Goal: Transaction & Acquisition: Purchase product/service

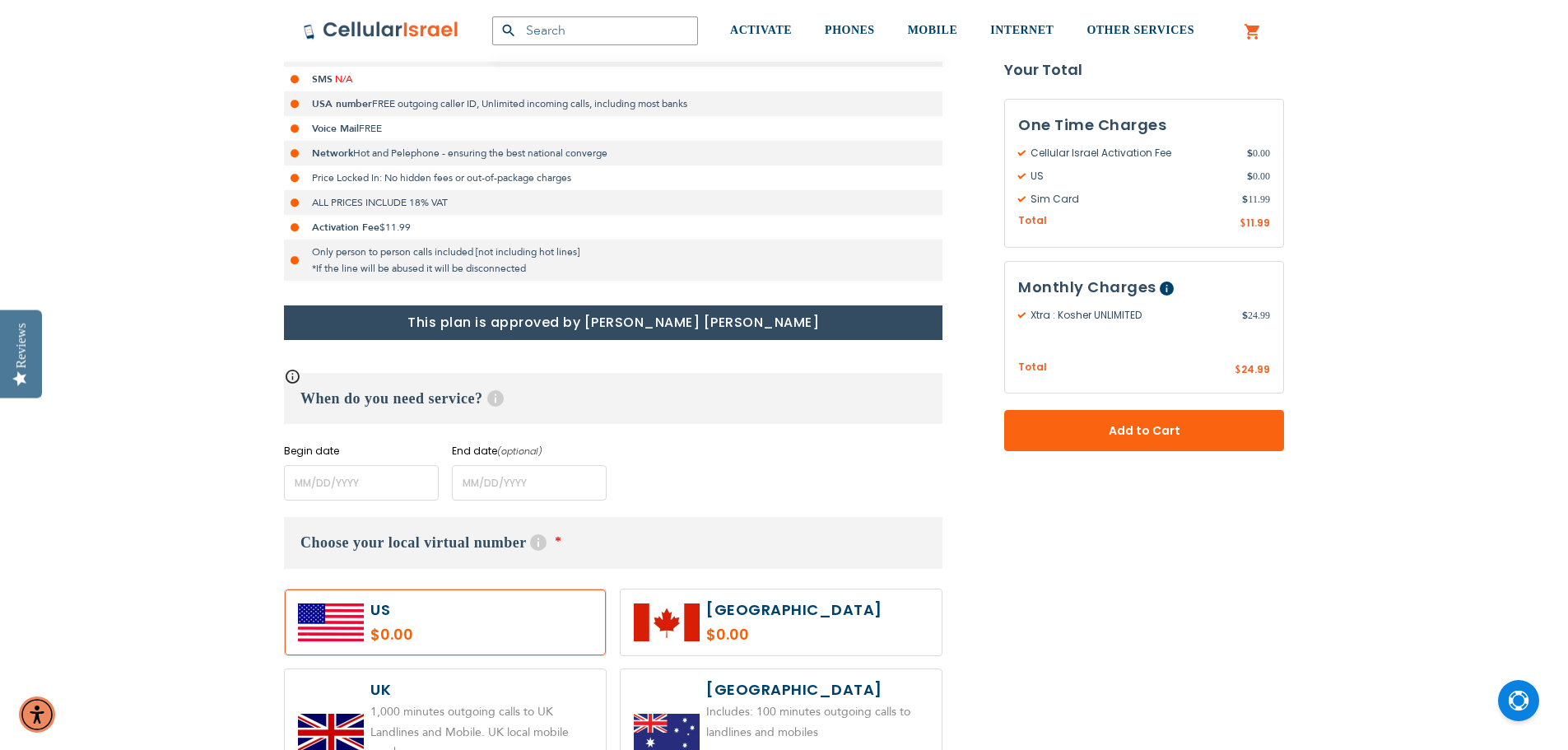
scroll to position [576, 0]
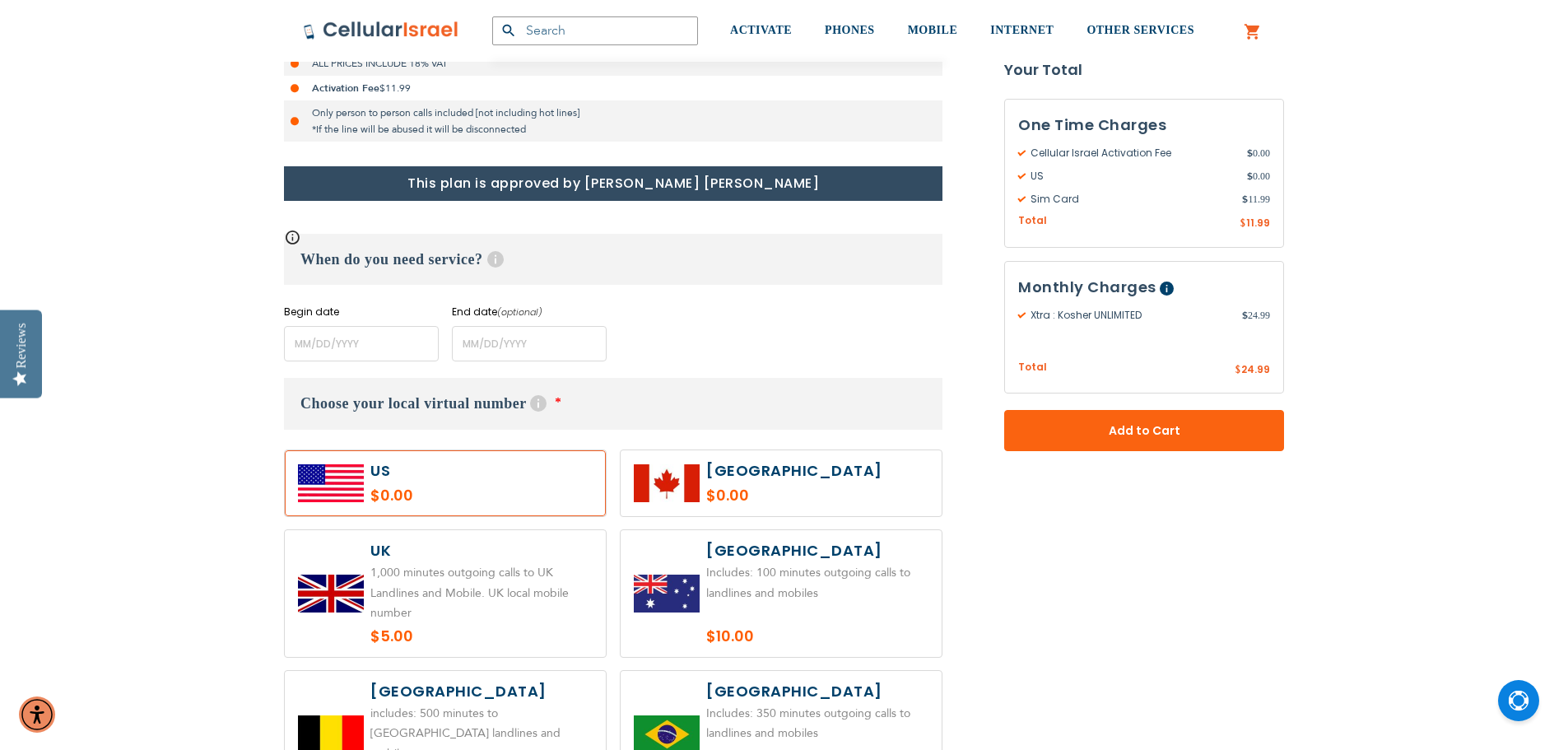
click at [370, 470] on label at bounding box center [445, 483] width 321 height 66
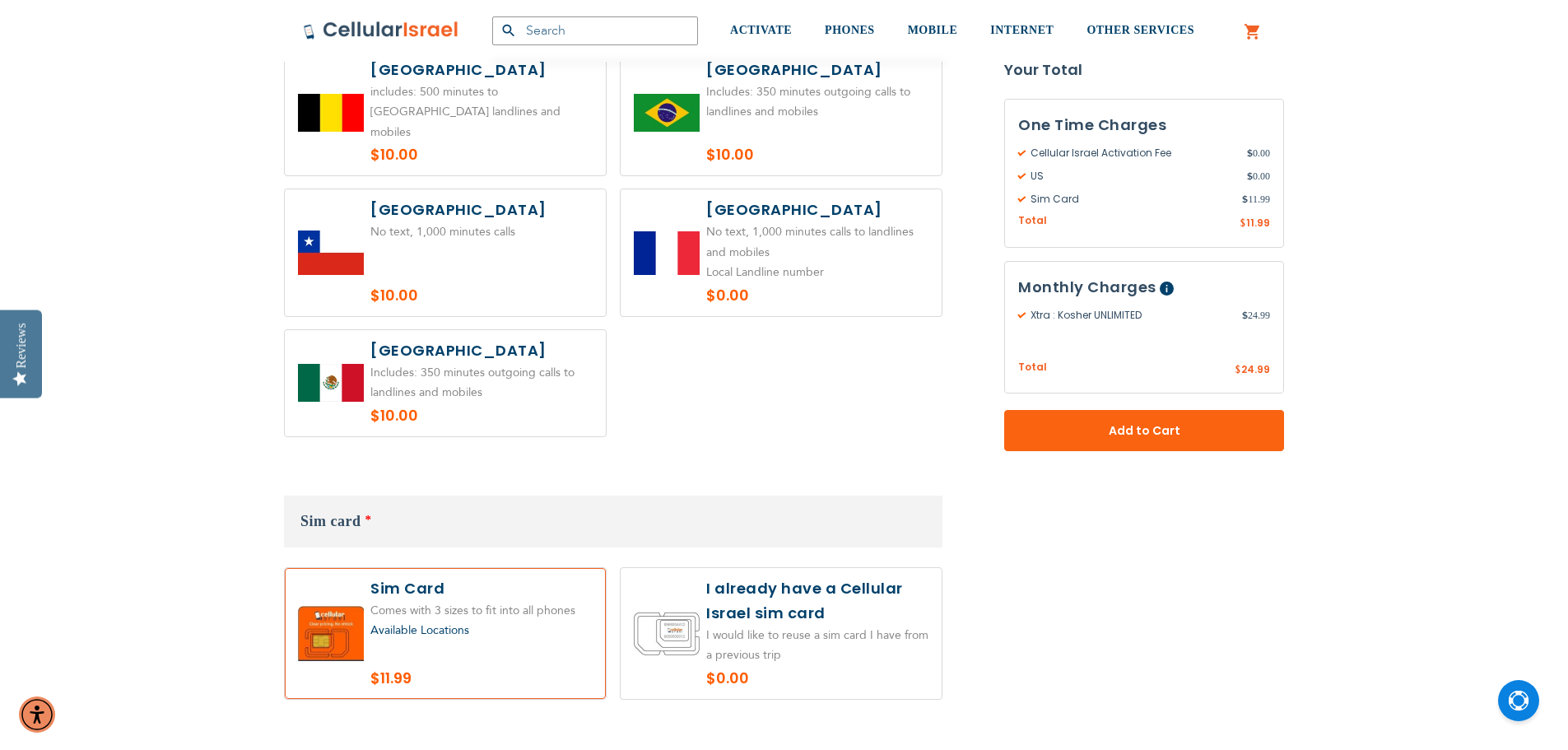
scroll to position [1317, 0]
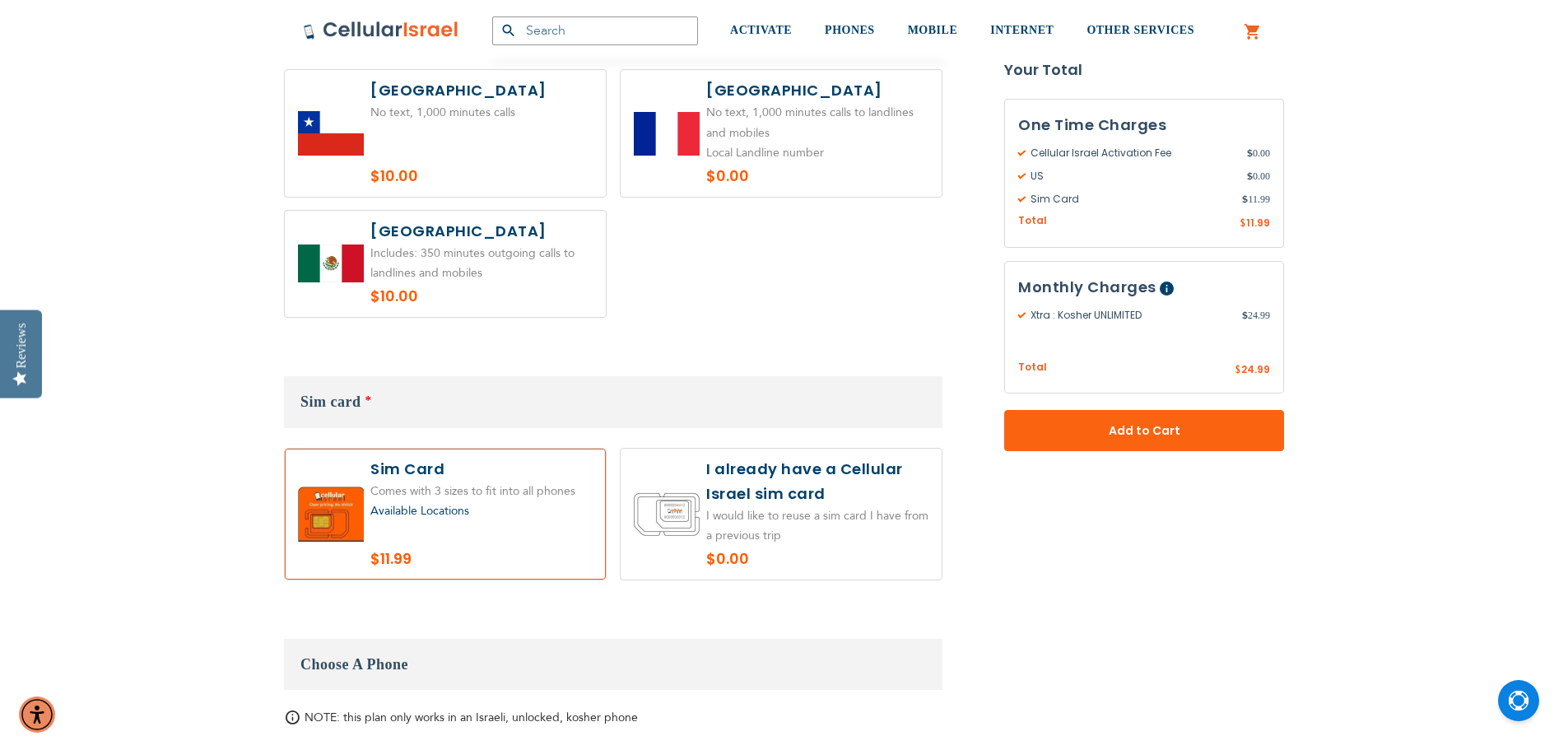
click at [334, 499] on label at bounding box center [445, 514] width 321 height 131
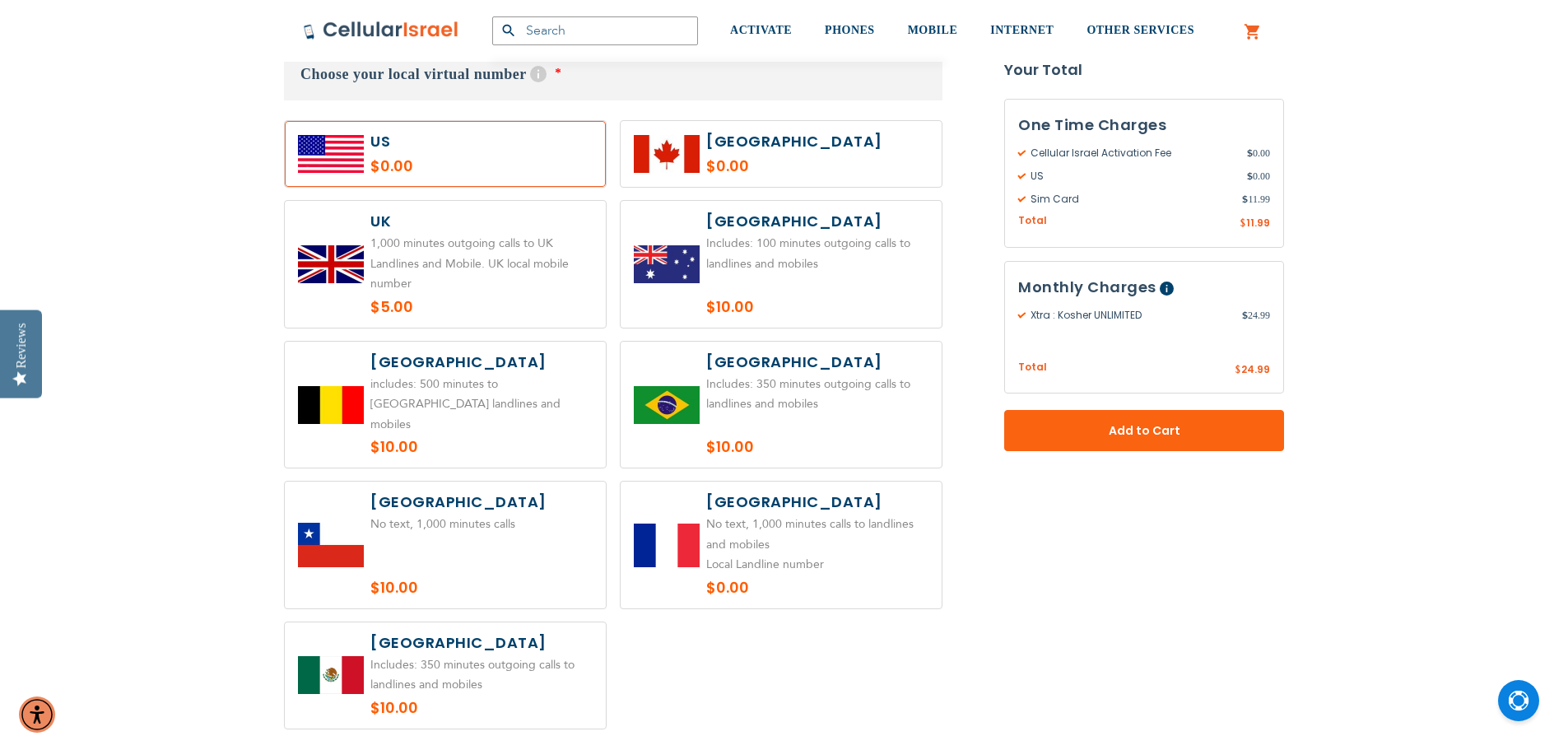
scroll to position [494, 0]
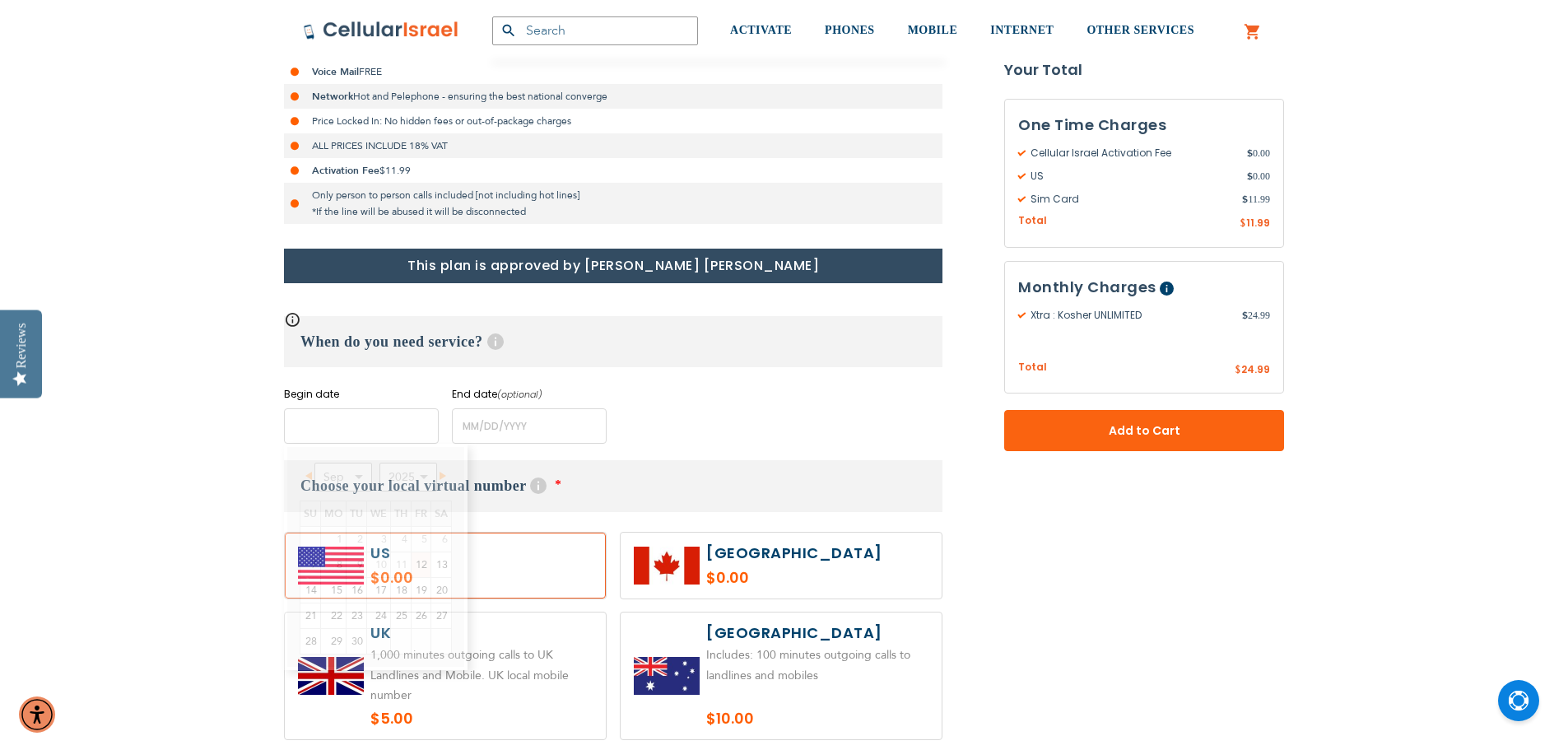
click at [314, 415] on input "name" at bounding box center [361, 426] width 154 height 36
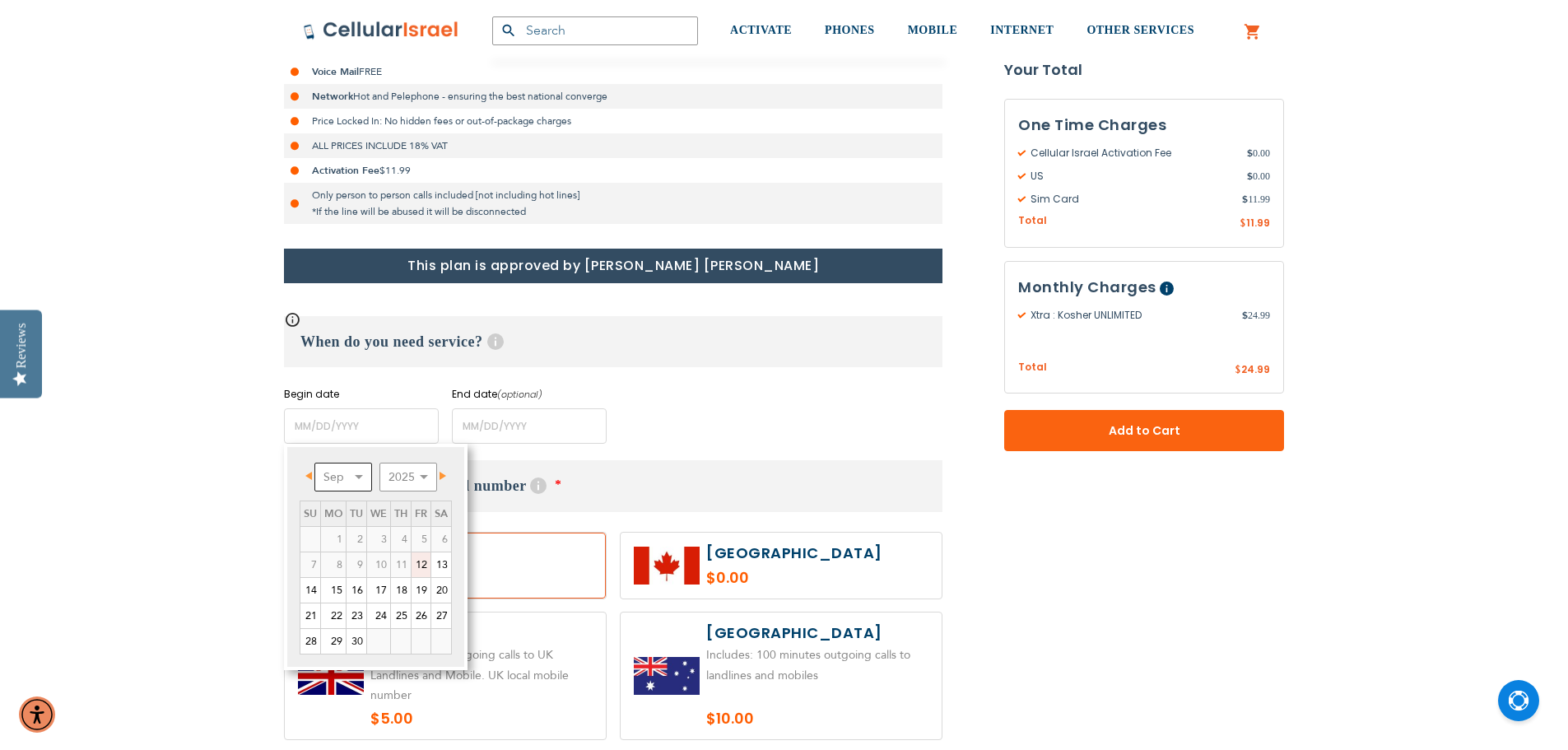
click at [361, 476] on select "Sep Oct Nov Dec" at bounding box center [343, 476] width 58 height 28
click at [306, 613] on link "19" at bounding box center [310, 616] width 20 height 25
type input "[DATE]"
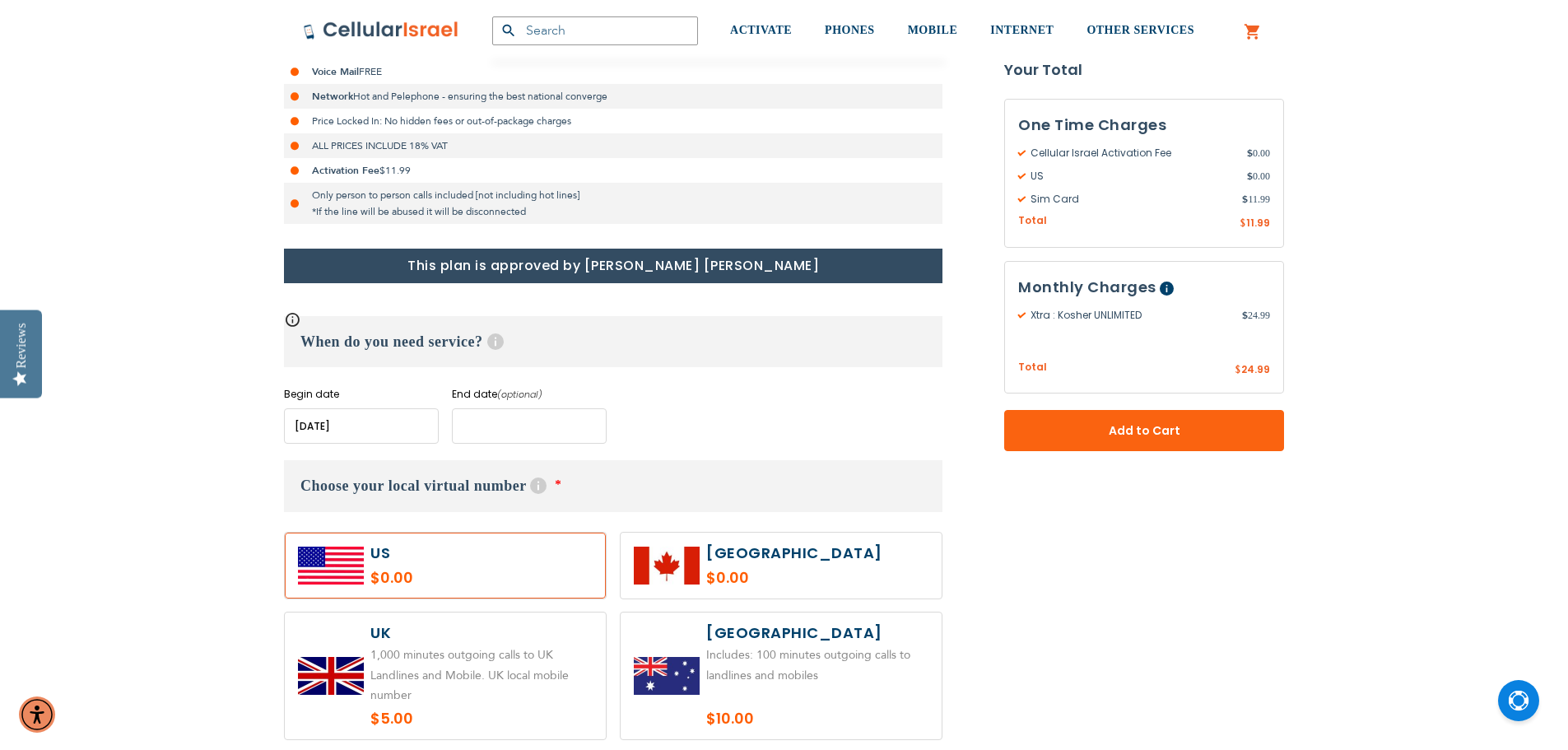
click at [478, 428] on input "name" at bounding box center [529, 426] width 154 height 36
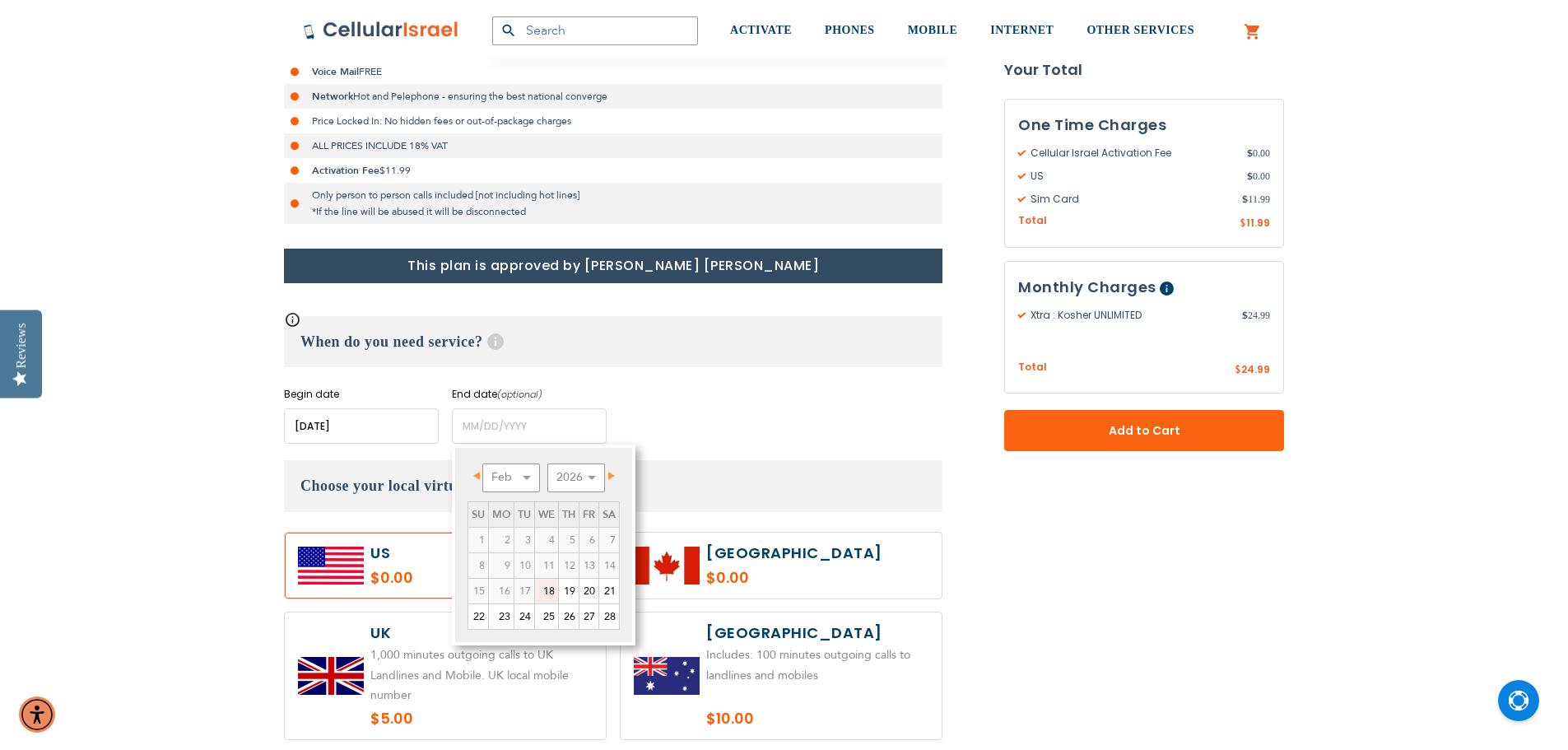
click at [613, 474] on span "Next" at bounding box center [611, 475] width 6 height 8
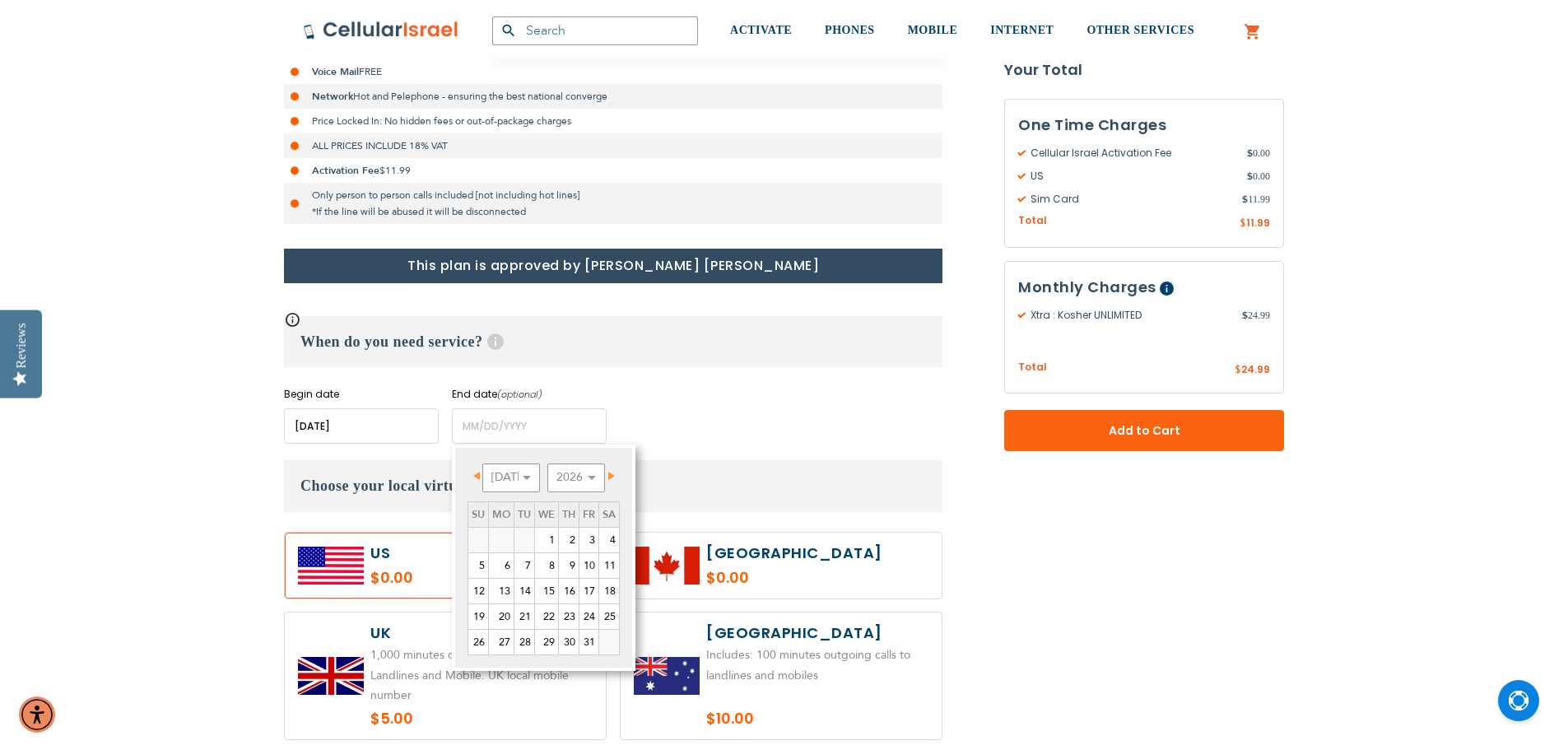
click at [478, 474] on span "Prev" at bounding box center [476, 475] width 6 height 8
click at [479, 564] on link "5" at bounding box center [479, 565] width 20 height 25
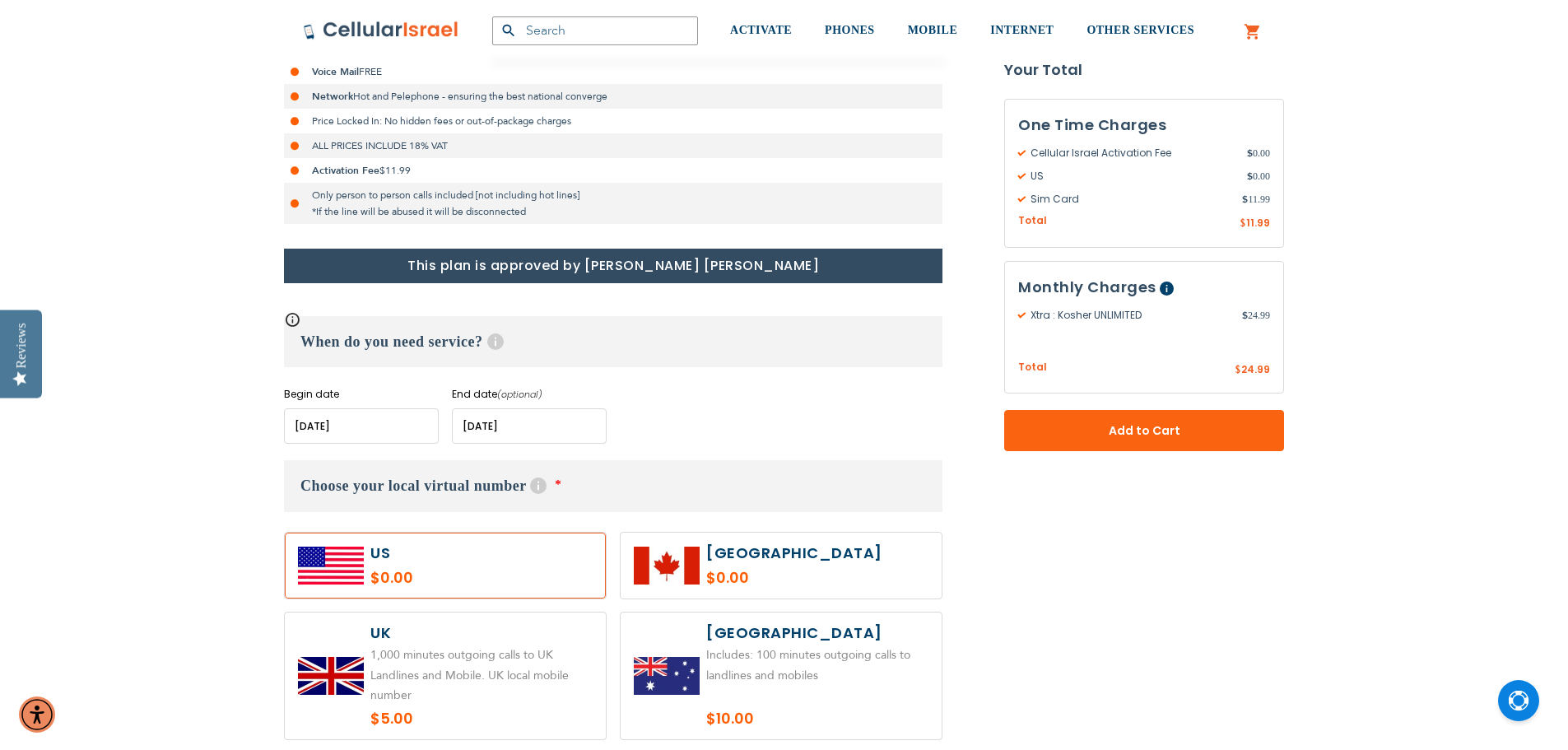
click at [506, 429] on input "name" at bounding box center [529, 426] width 154 height 36
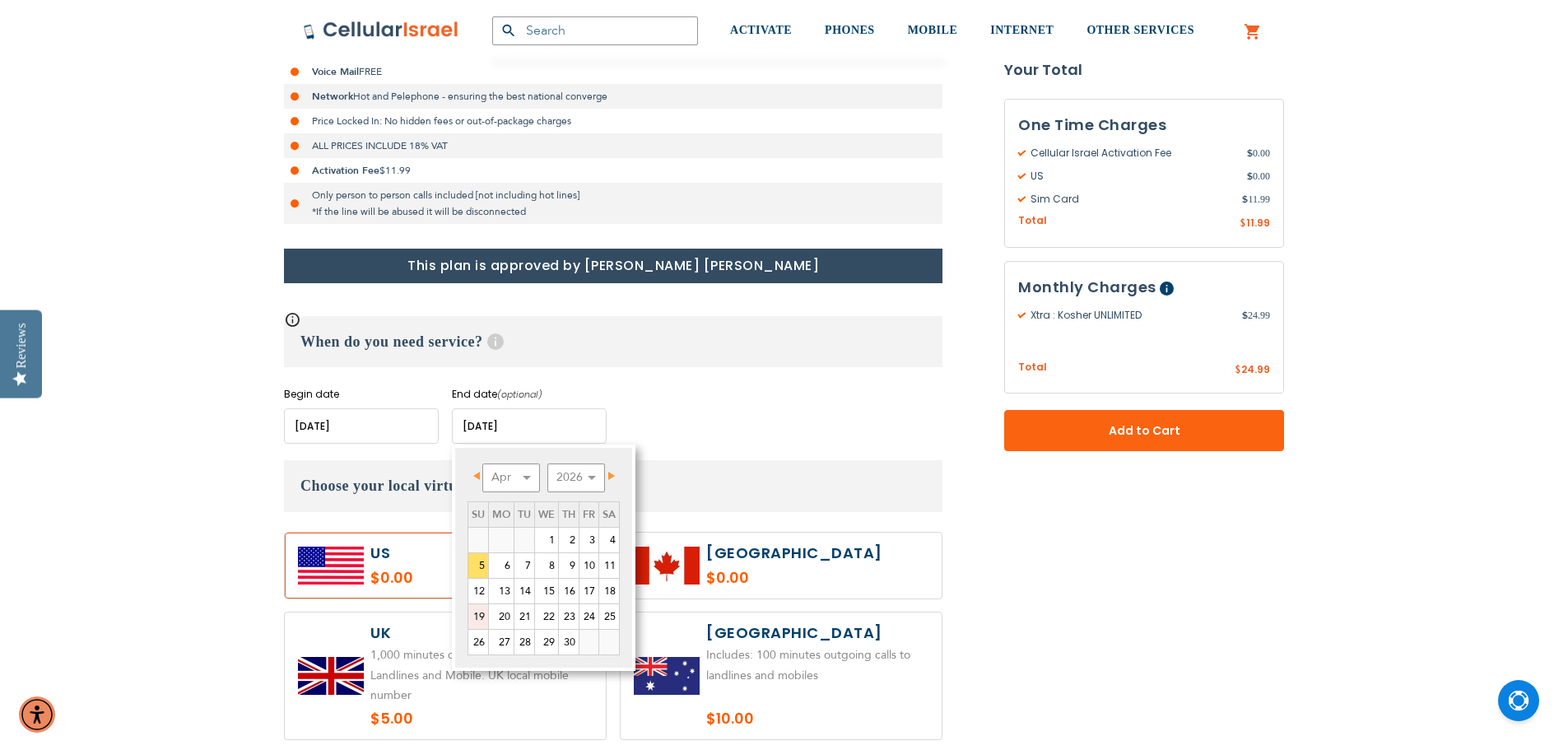
click at [479, 617] on link "19" at bounding box center [479, 617] width 20 height 25
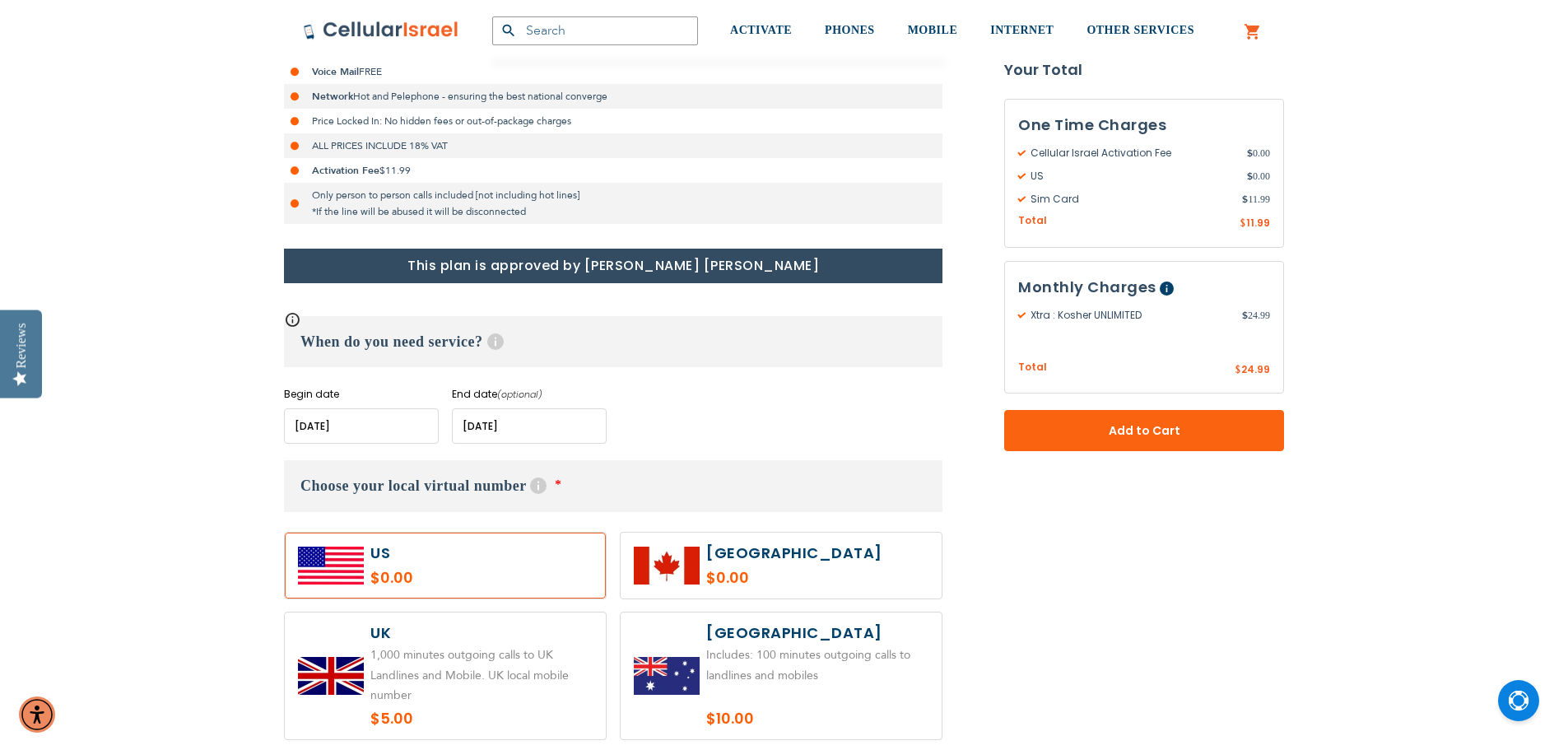
click at [510, 424] on input "name" at bounding box center [529, 426] width 154 height 36
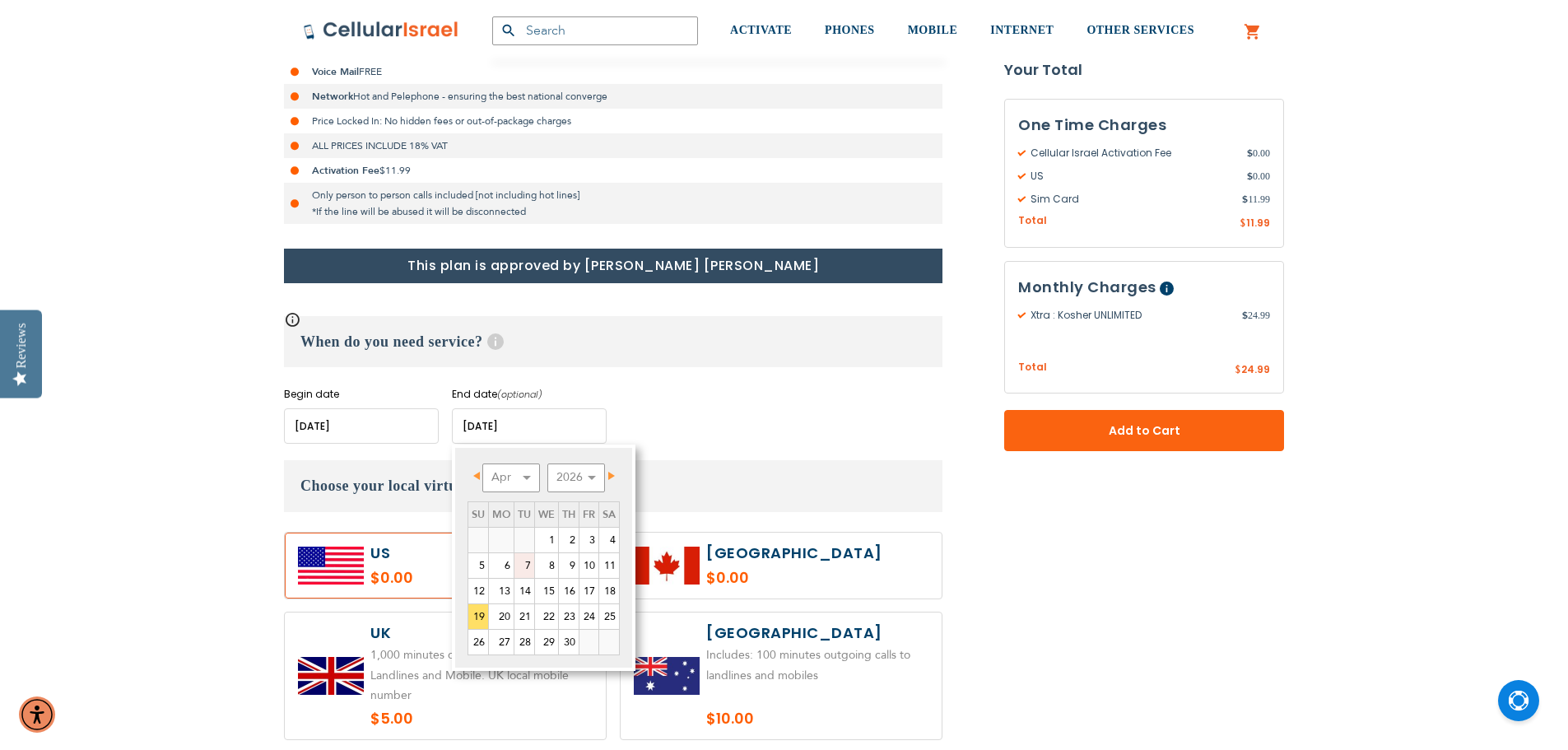
click at [534, 564] on link "7" at bounding box center [525, 565] width 20 height 25
type input "[DATE]"
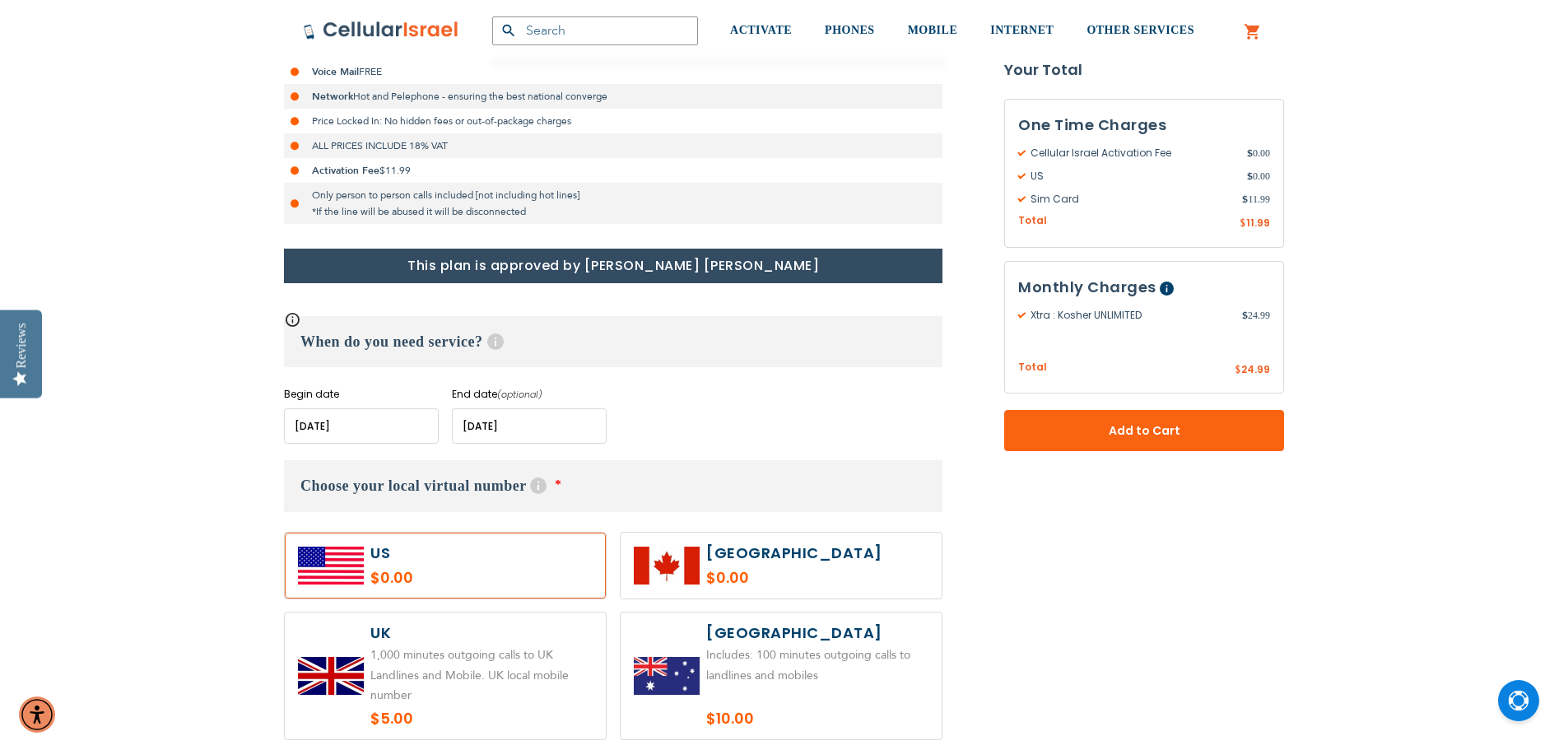
click at [687, 415] on div "Begin date Please enter Start Date End date (optional) Please enter End Date Lo…" at bounding box center [613, 415] width 659 height 57
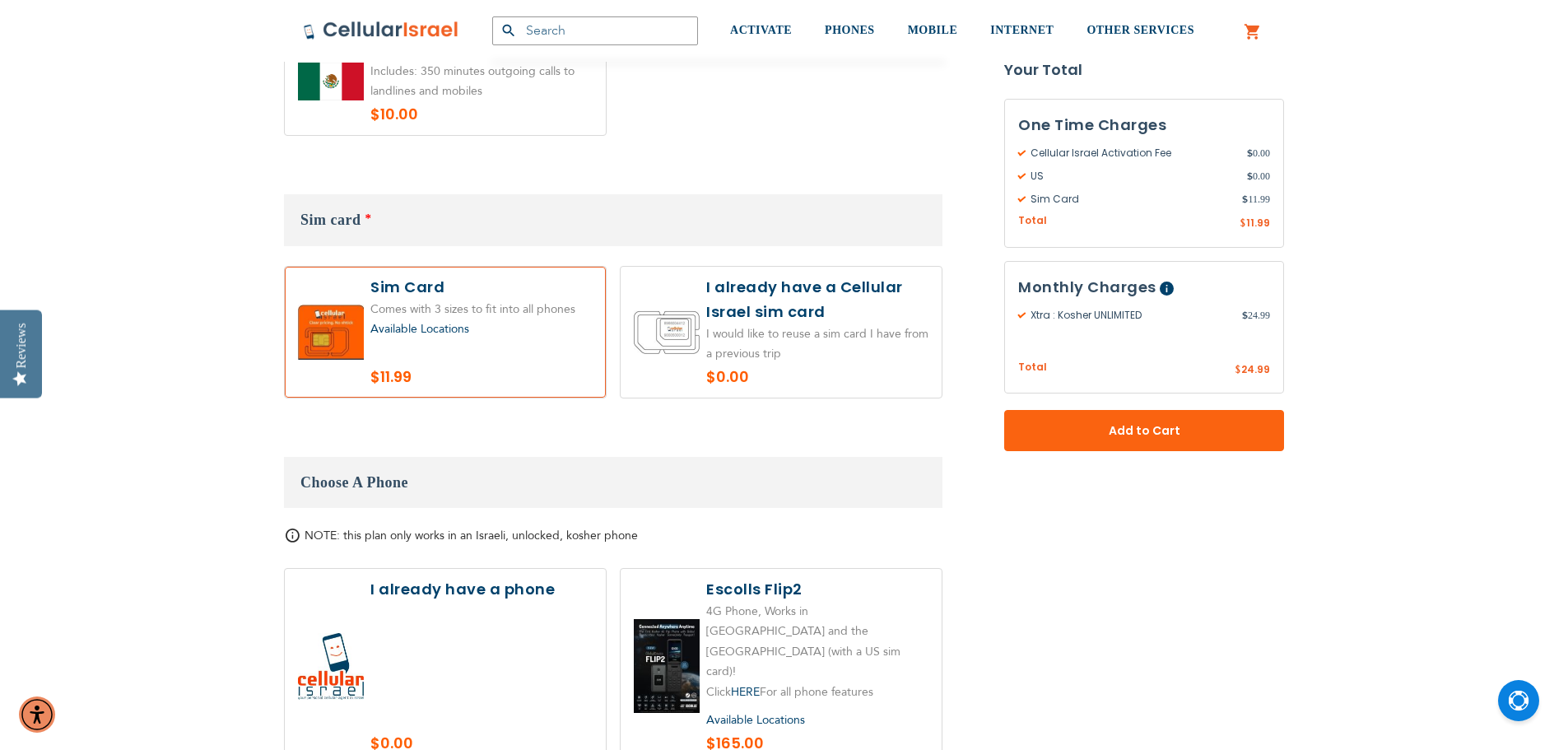
scroll to position [1729, 0]
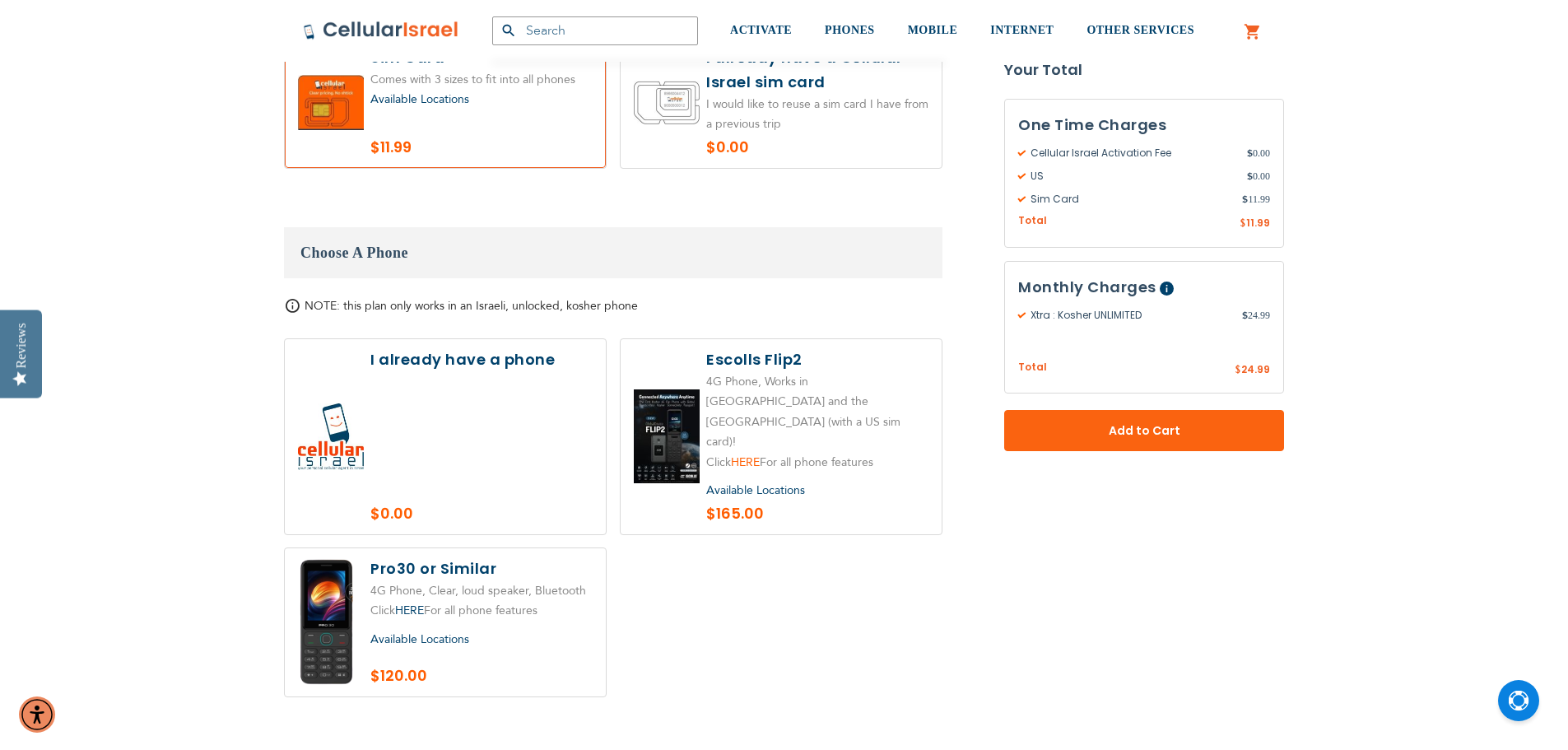
click at [747, 455] on link "HERE" at bounding box center [745, 462] width 28 height 16
click at [714, 407] on label at bounding box center [780, 437] width 321 height 195
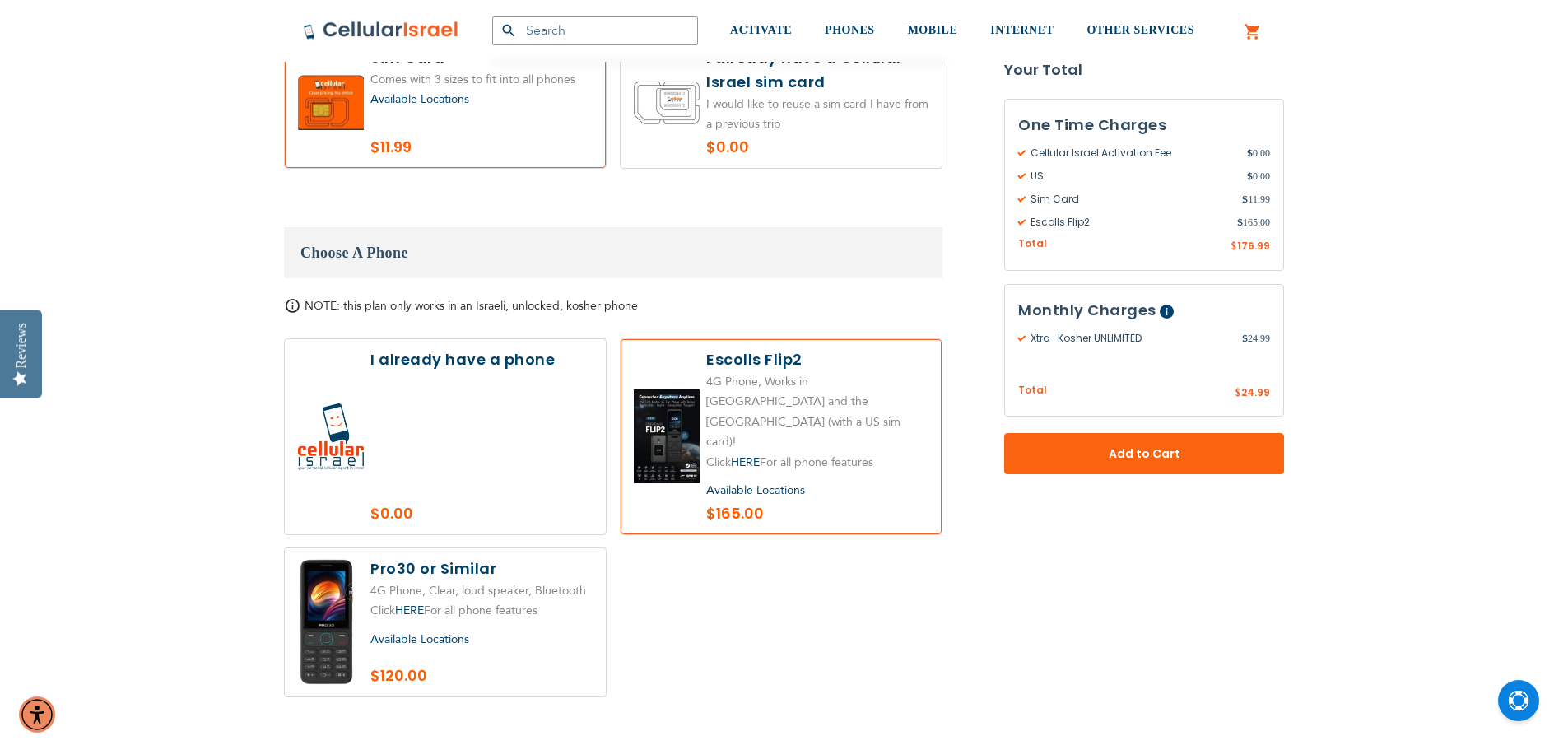
click at [672, 406] on label at bounding box center [780, 437] width 321 height 195
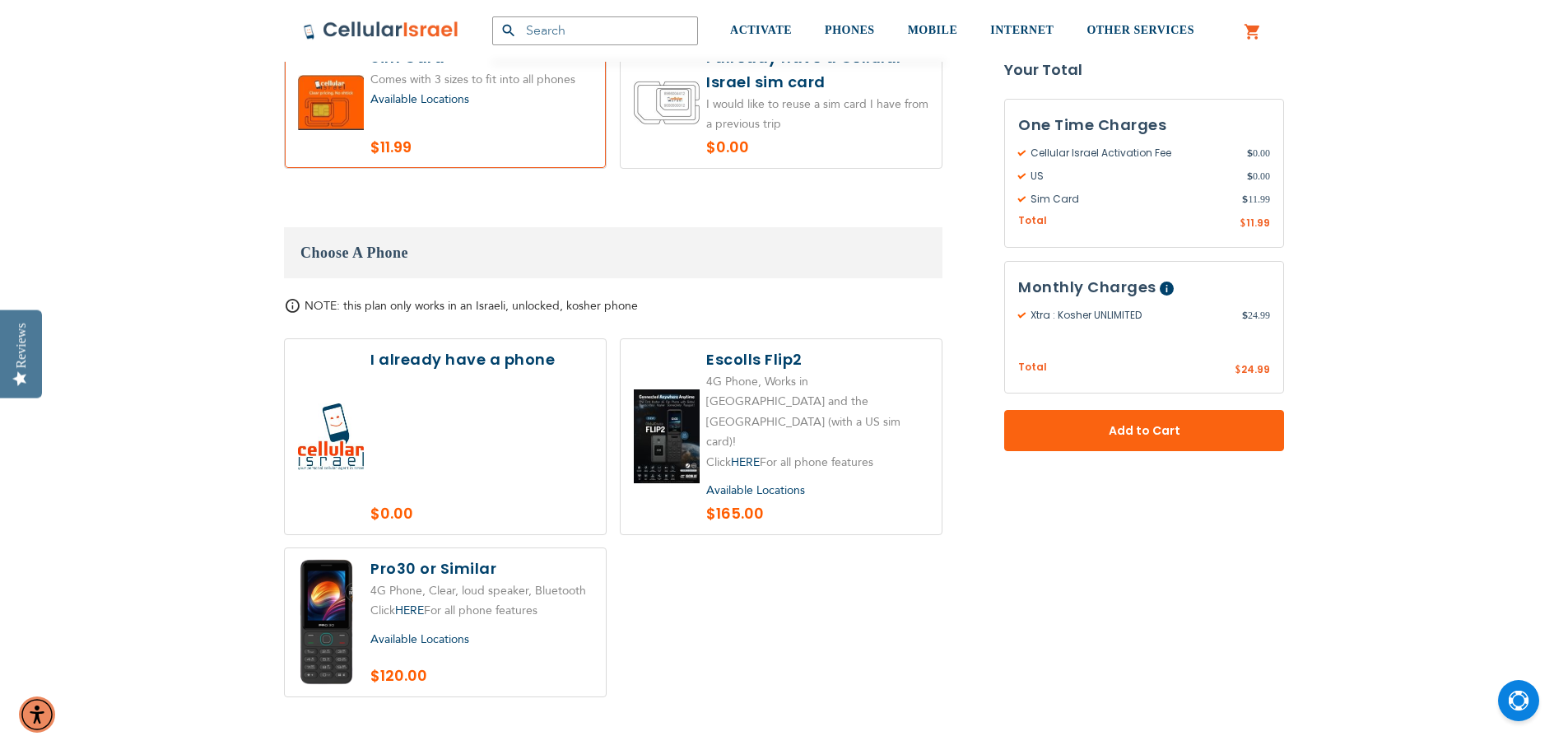
click at [672, 405] on label at bounding box center [780, 437] width 321 height 195
radio input "true"
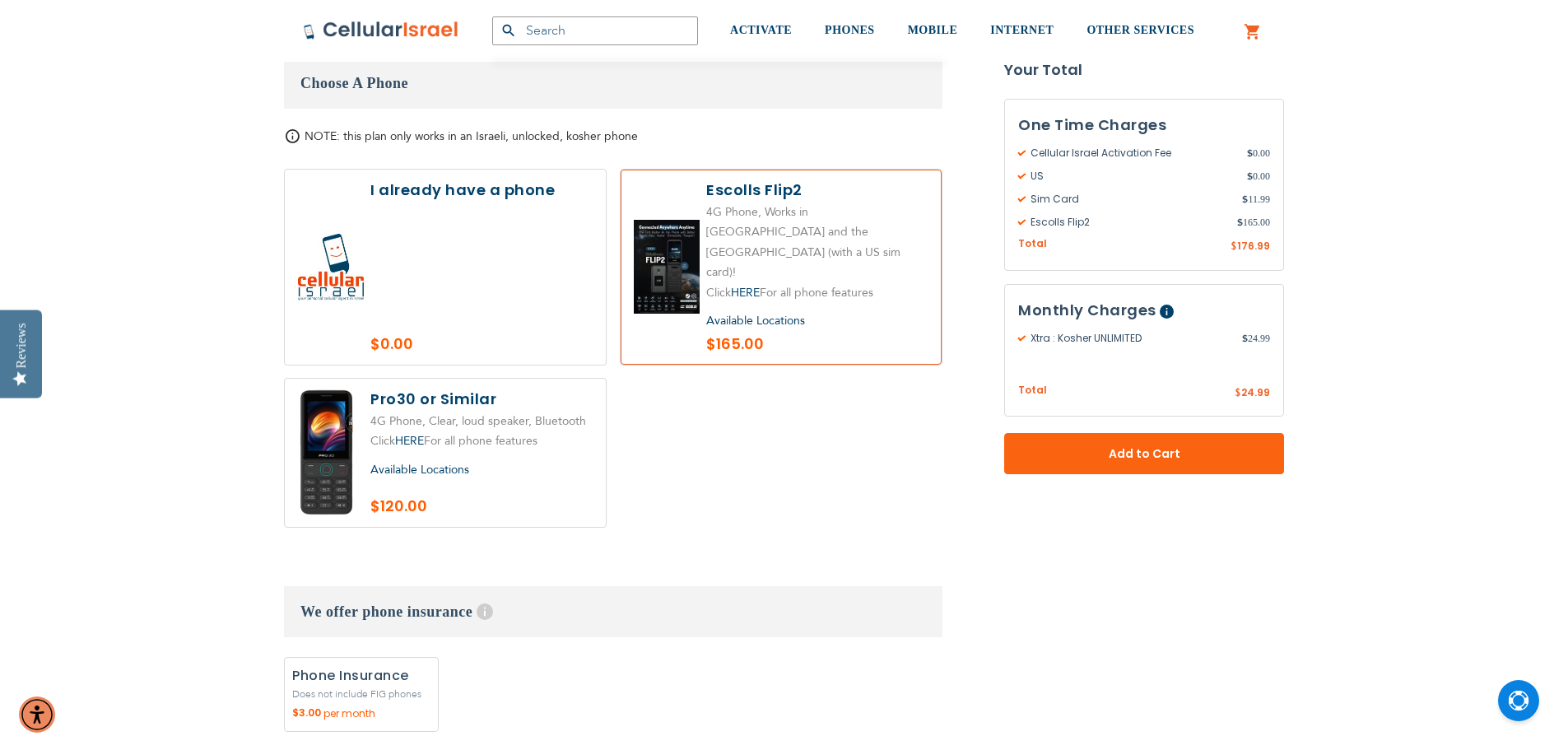
scroll to position [1893, 0]
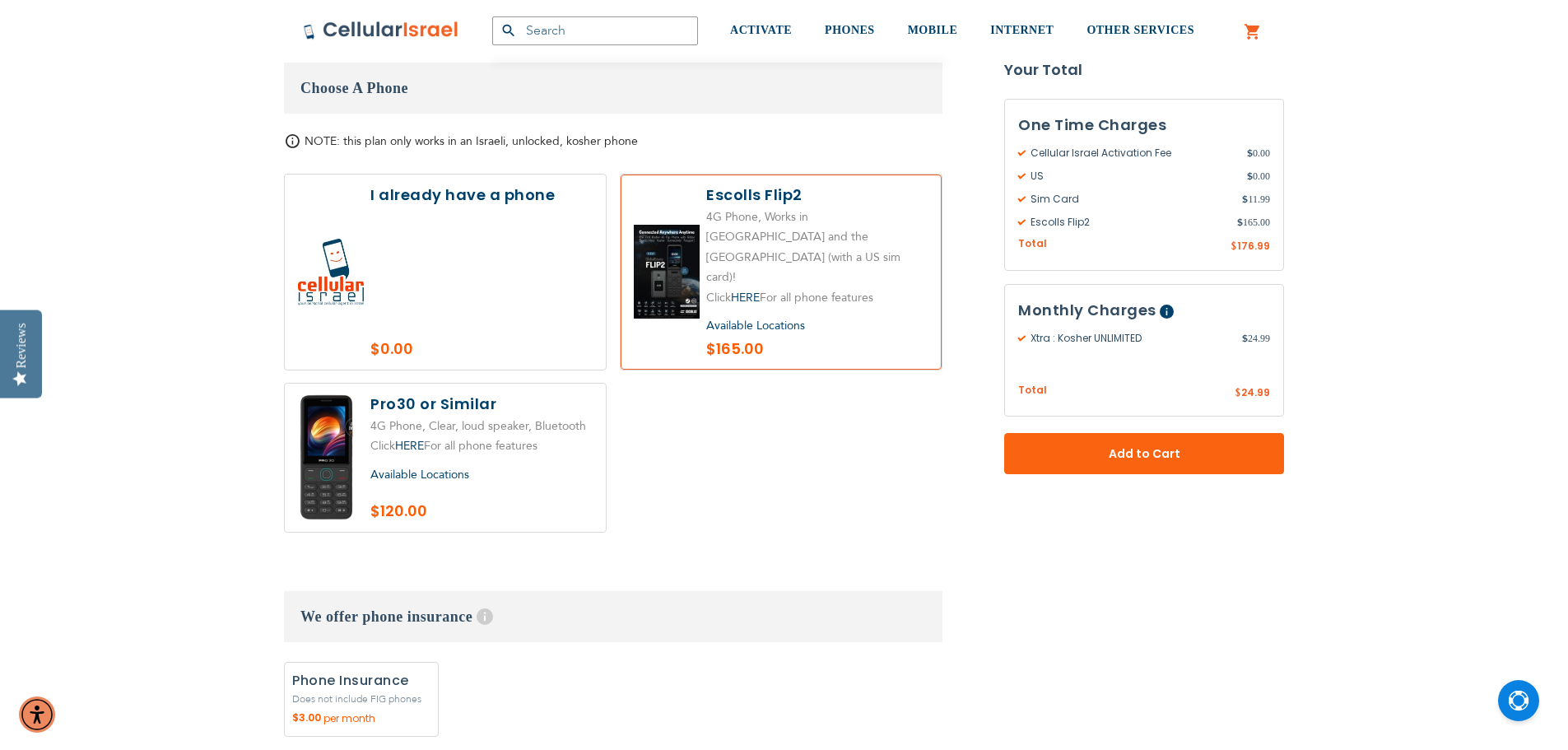
click at [773, 318] on span "Available Locations" at bounding box center [756, 325] width 99 height 16
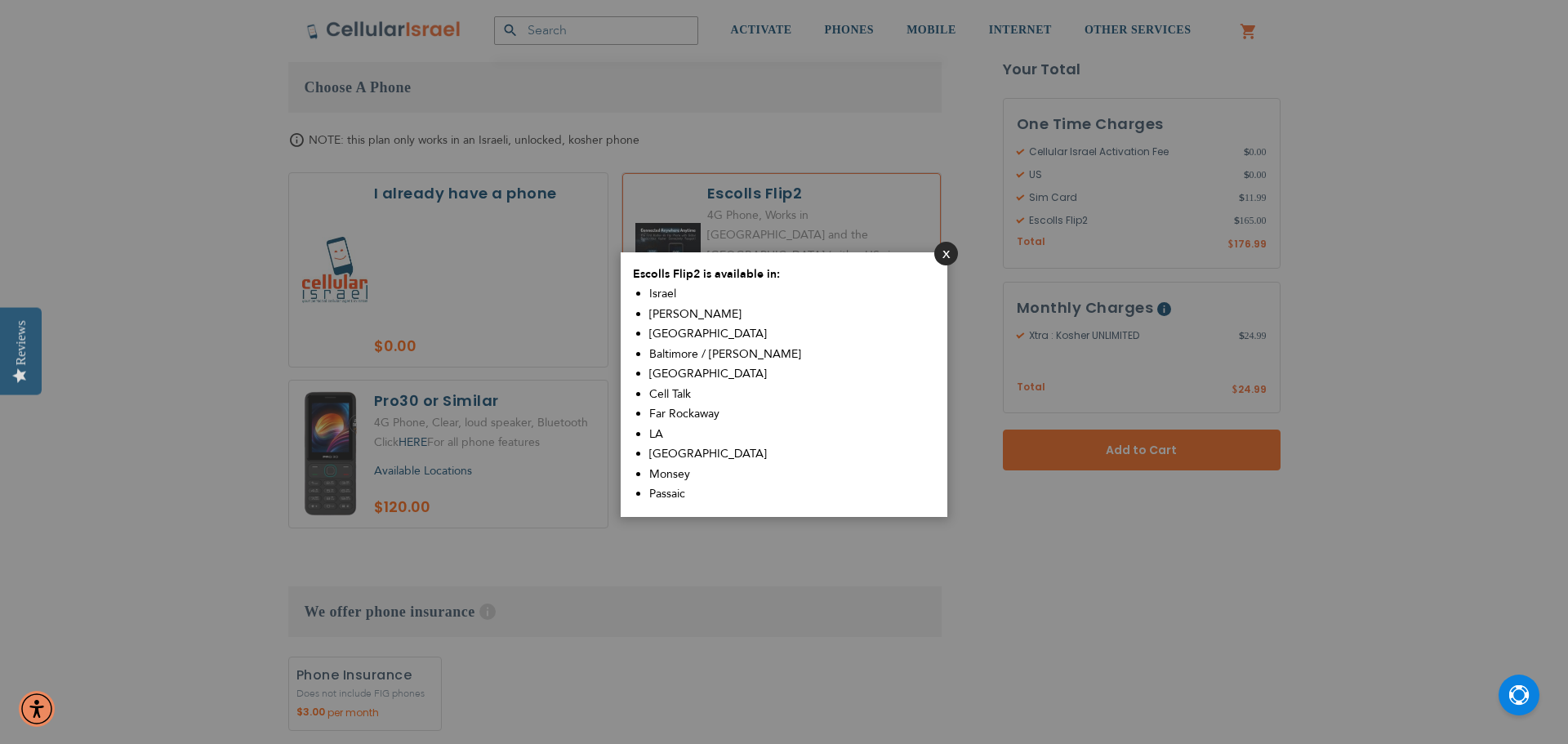
click at [944, 255] on button "Close" at bounding box center [946, 253] width 24 height 24
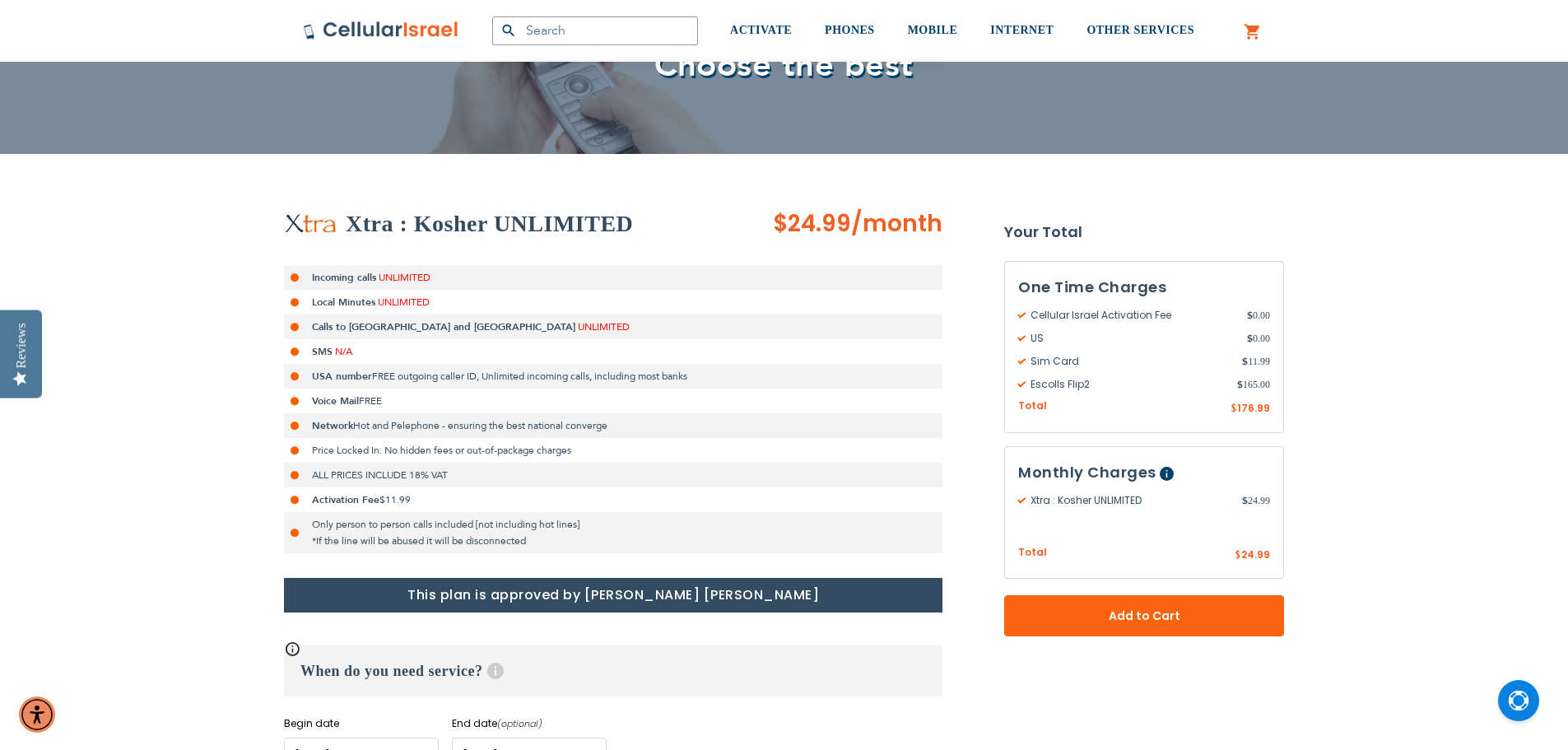
scroll to position [0, 0]
